Goal: Navigation & Orientation: Find specific page/section

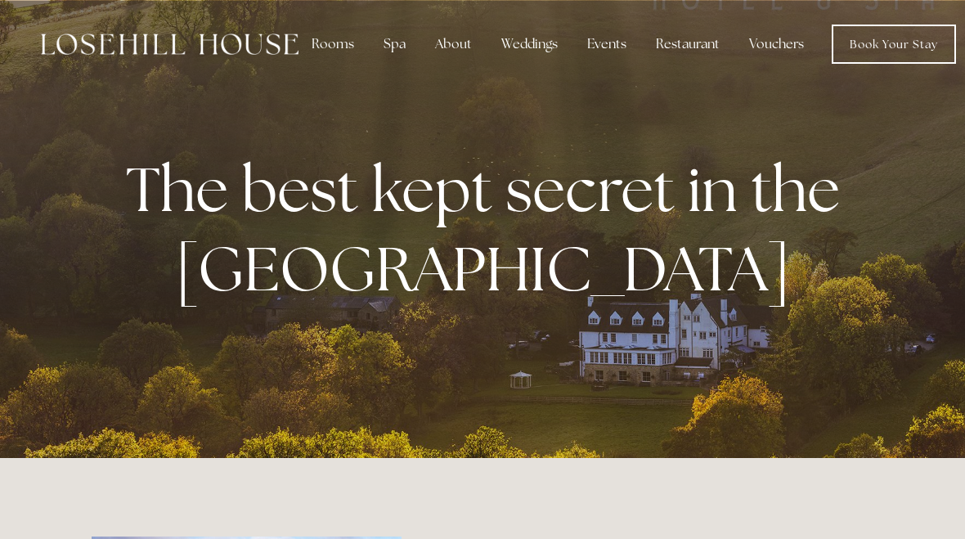
click at [444, 44] on div "About" at bounding box center [453, 44] width 63 height 33
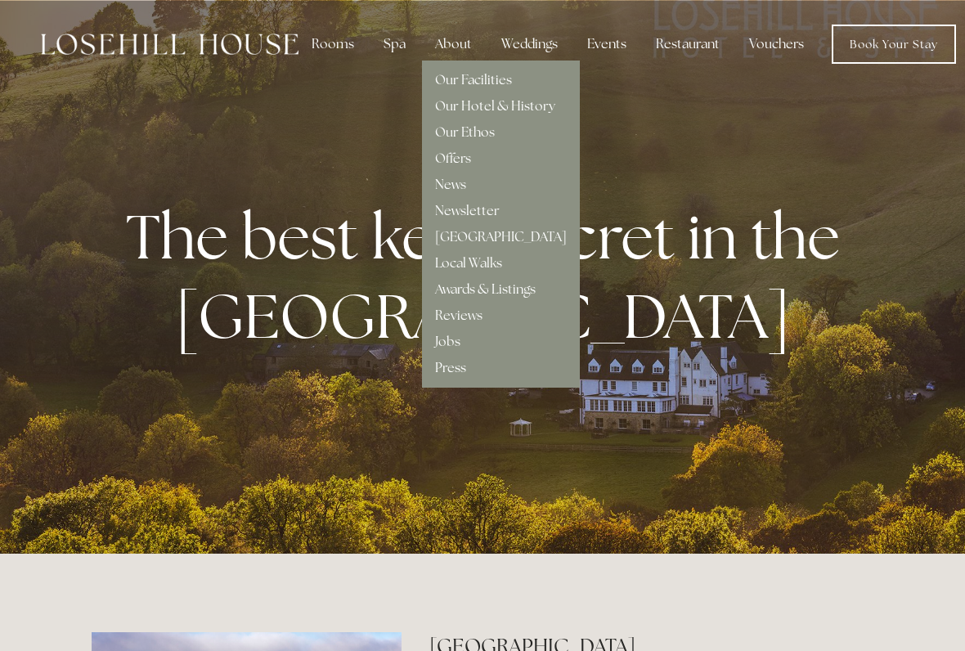
click at [457, 41] on div "About" at bounding box center [453, 44] width 63 height 33
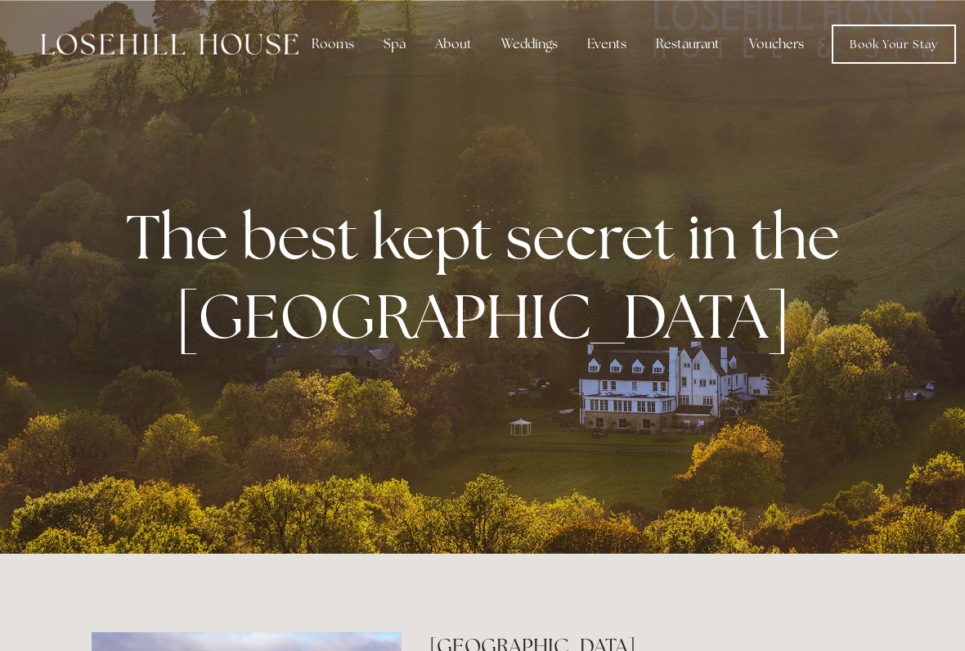
click at [457, 41] on div "About" at bounding box center [453, 44] width 63 height 33
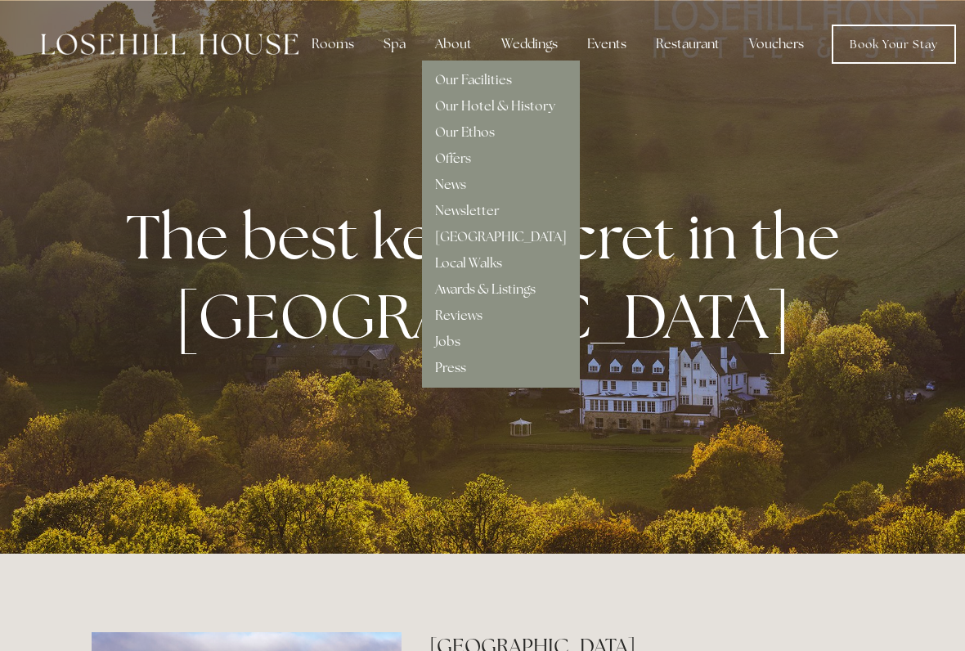
click at [507, 72] on link "Our Facilities" at bounding box center [473, 79] width 77 height 17
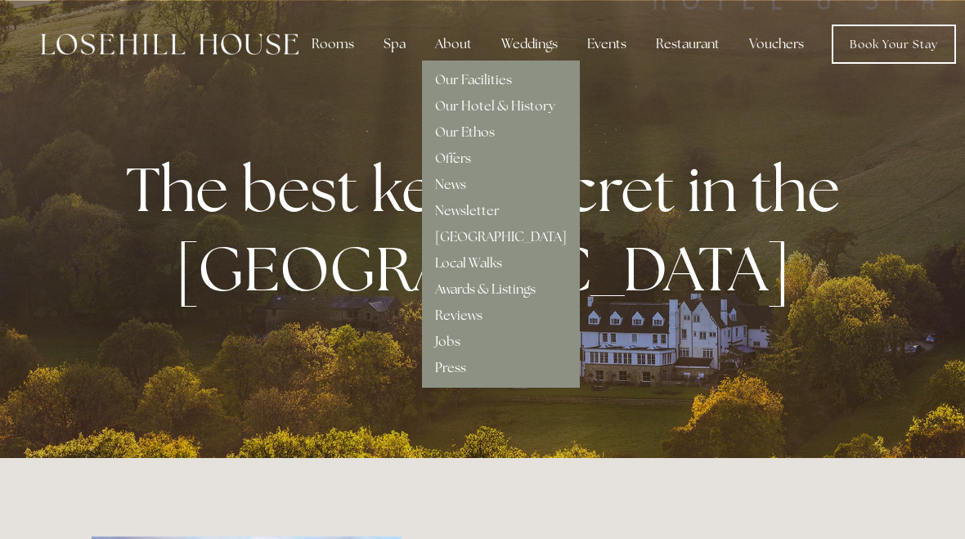
click at [465, 165] on link "Offers" at bounding box center [453, 158] width 36 height 17
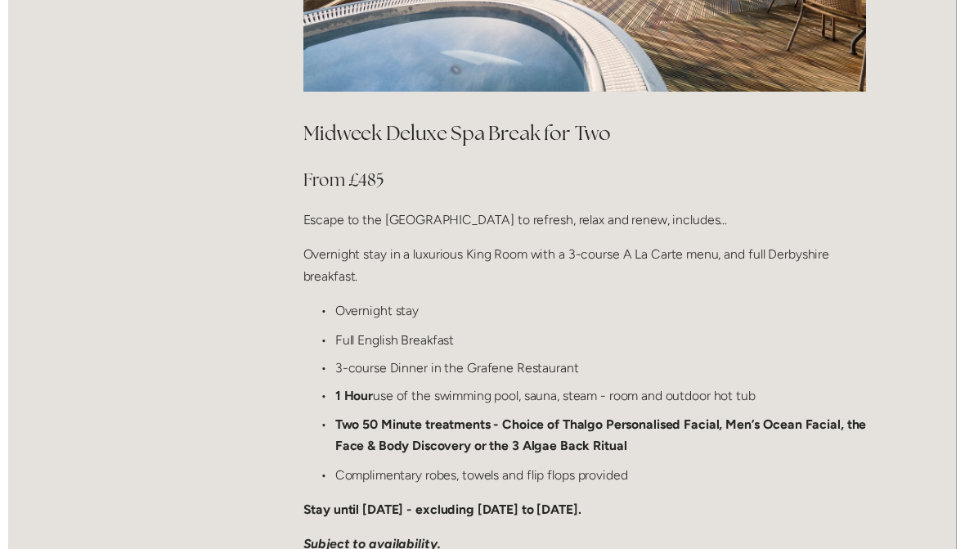
scroll to position [1876, 0]
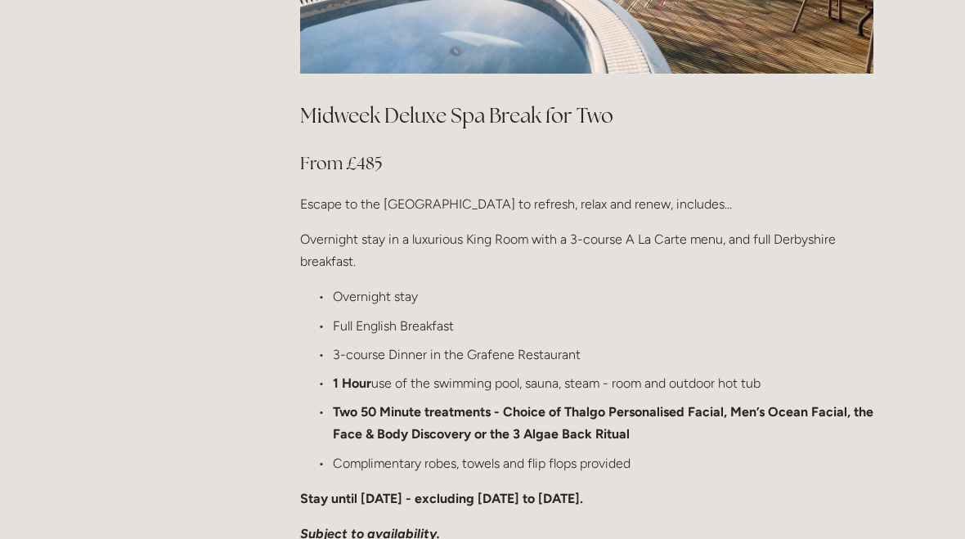
click at [22, 327] on div "Rooms Rooms Your Stay Book a stay Offers Spa" at bounding box center [482, 418] width 965 height 4589
